Goal: Use online tool/utility: Utilize a website feature to perform a specific function

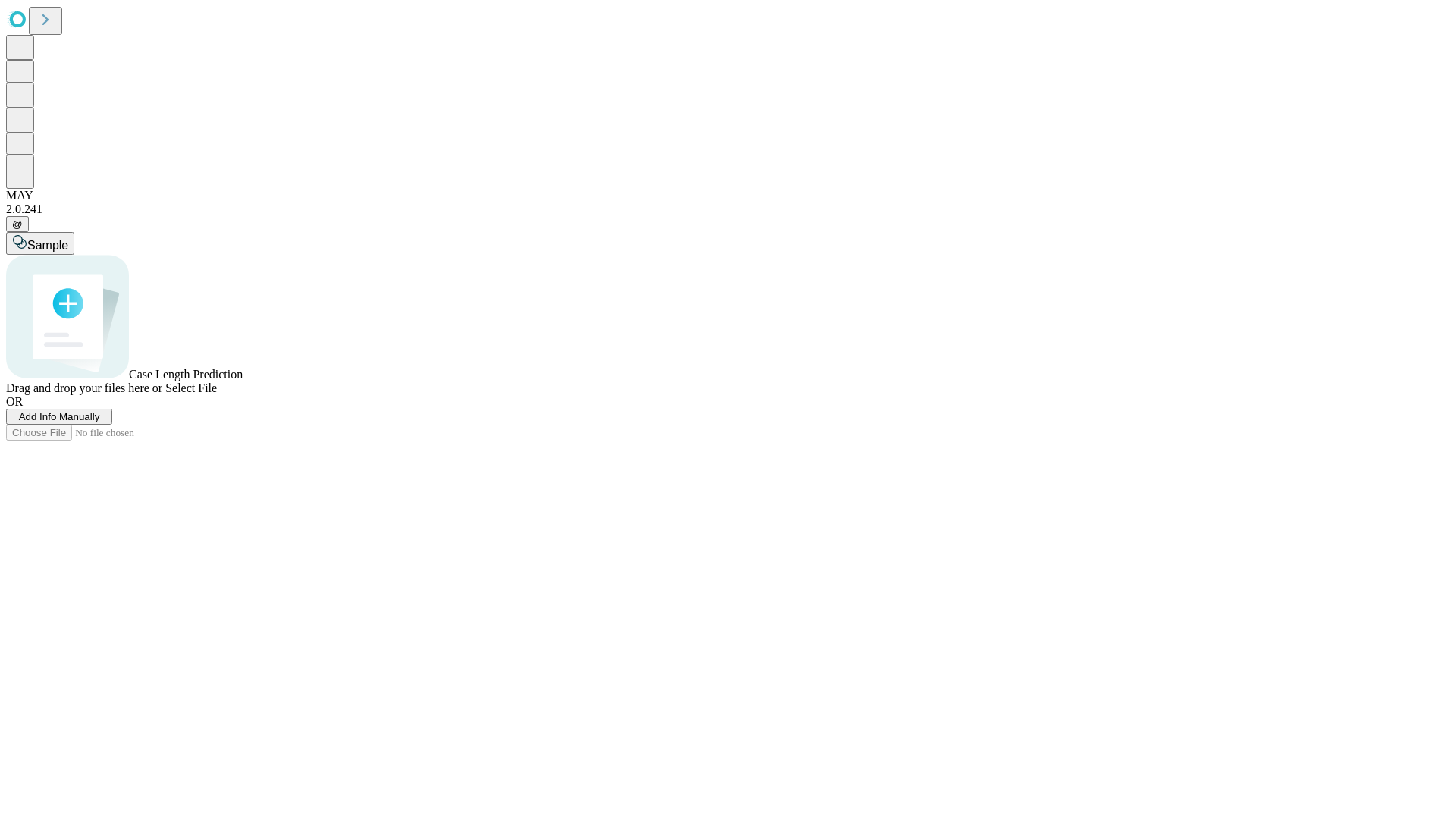
click at [100, 422] on span "Add Info Manually" at bounding box center [59, 417] width 81 height 11
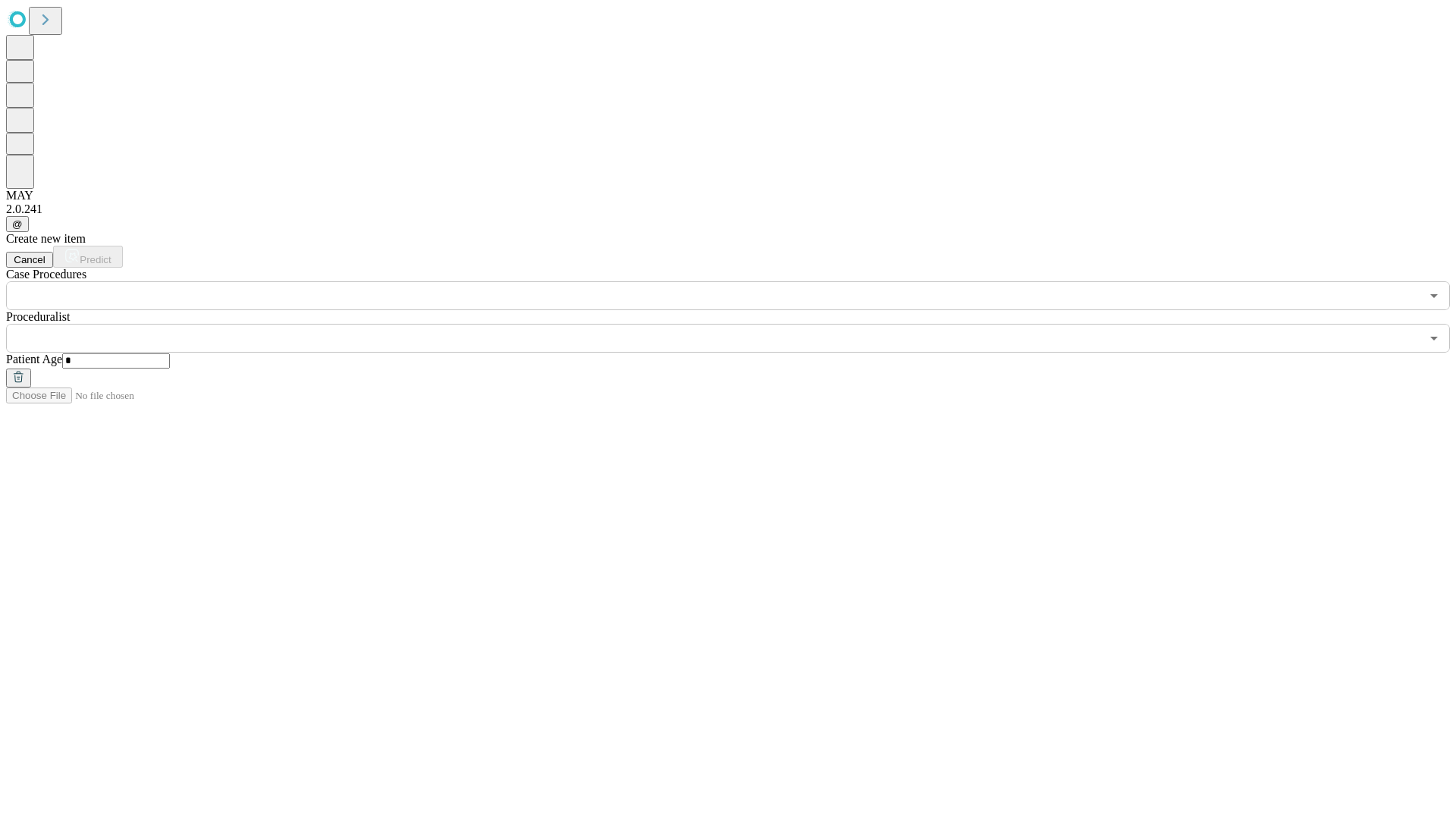
type input "*"
click at [739, 324] on input "text" at bounding box center [713, 339] width 1414 height 29
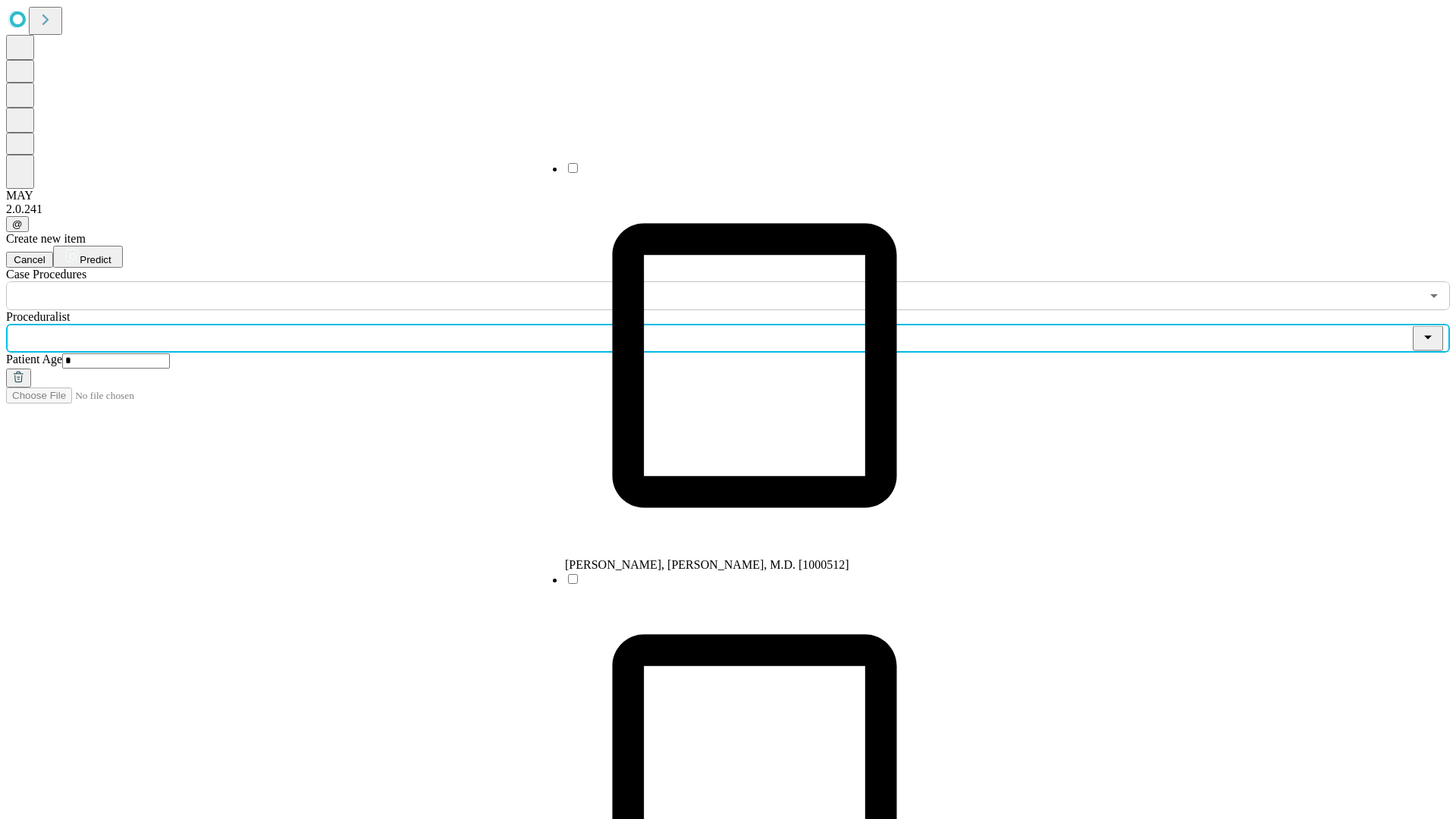
click at [739, 174] on li "[PERSON_NAME], [PERSON_NAME], M.D. [1000512]" at bounding box center [755, 367] width 380 height 411
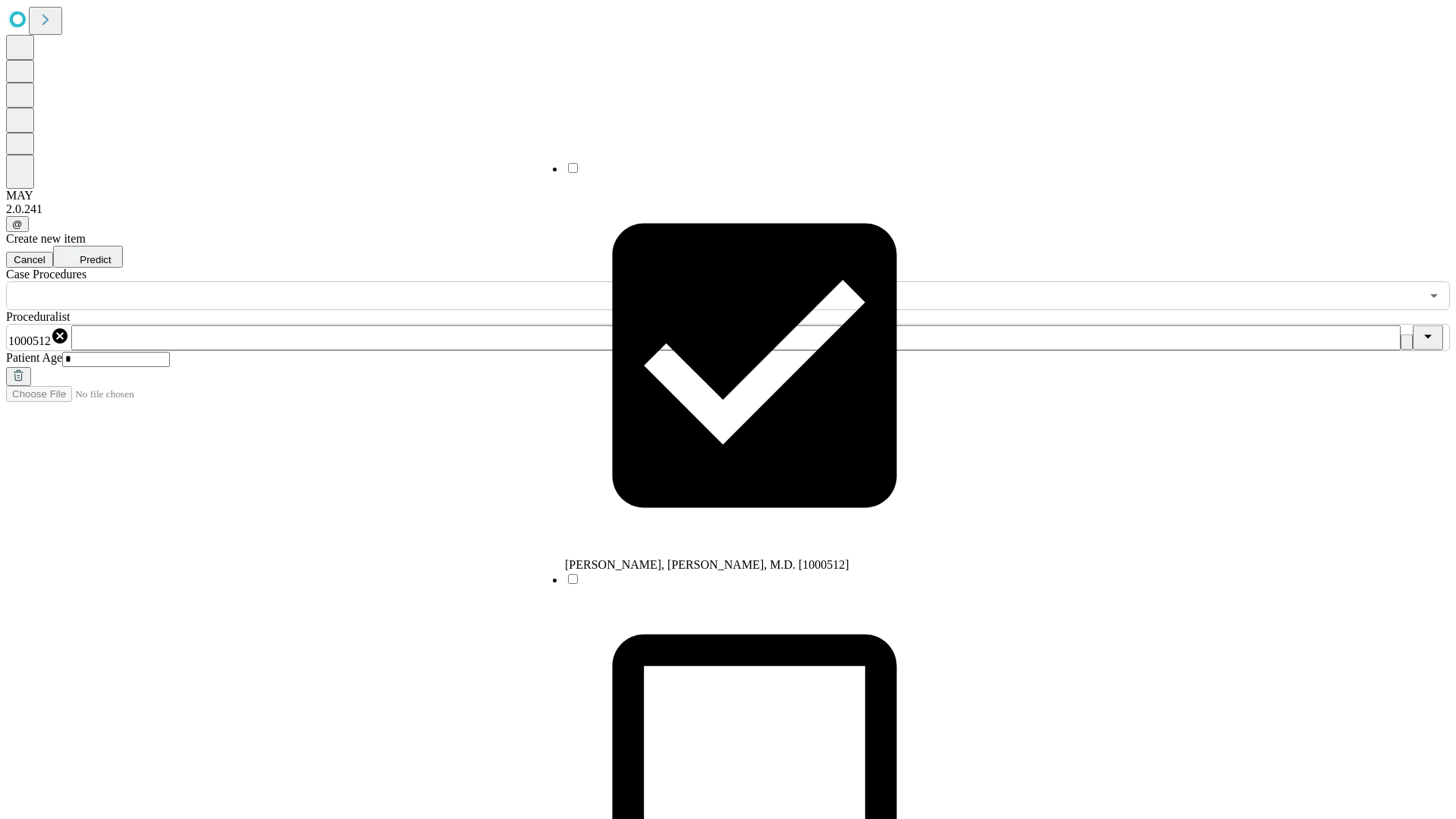
click at [319, 282] on input "text" at bounding box center [713, 296] width 1414 height 29
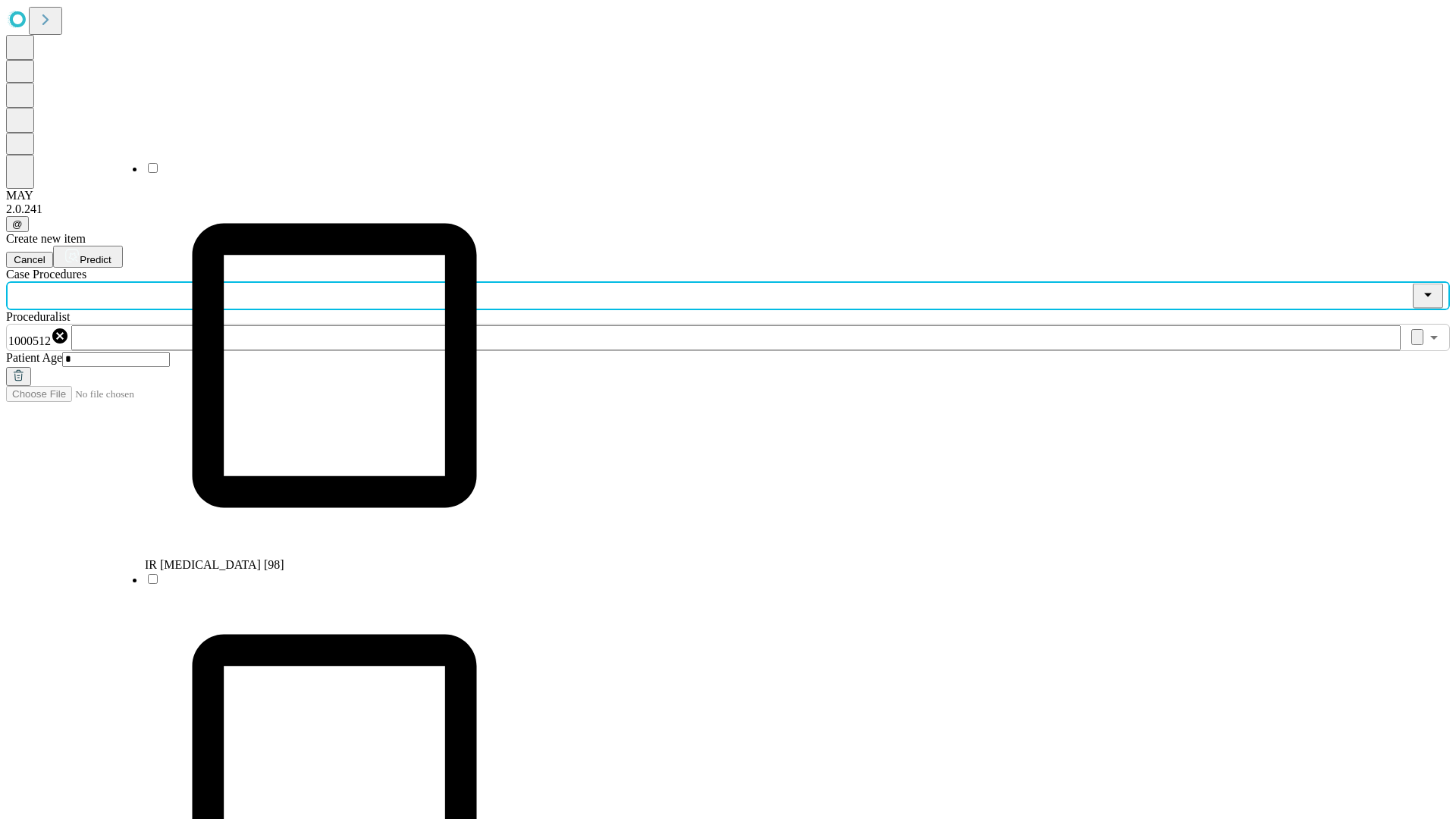
click at [320, 174] on li "IR [MEDICAL_DATA] [98]" at bounding box center [335, 367] width 380 height 411
click at [111, 254] on span "Predict" at bounding box center [95, 260] width 31 height 11
